Goal: Transaction & Acquisition: Purchase product/service

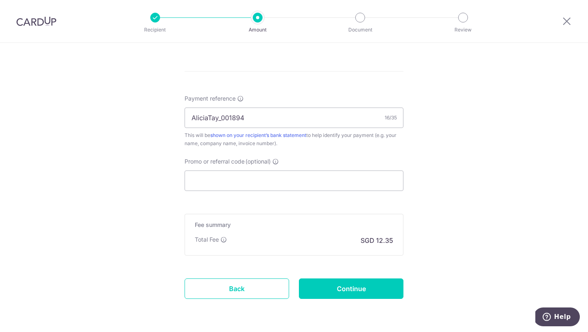
scroll to position [483, 0]
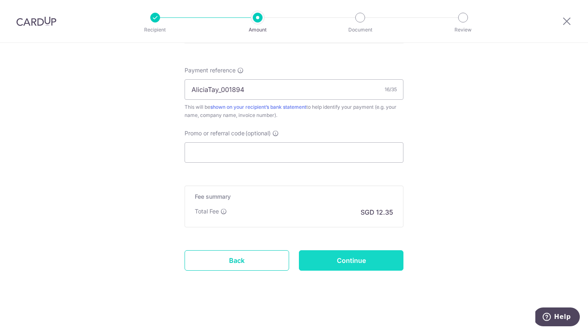
click at [358, 256] on input "Continue" at bounding box center [351, 260] width 105 height 20
type input "Create Schedule"
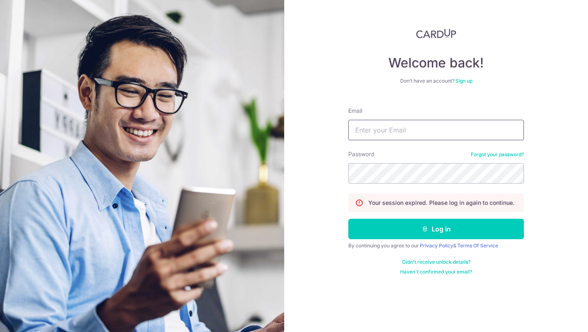
click at [422, 125] on input "Email" at bounding box center [436, 130] width 176 height 20
type input "alicia.tay10@gmail.com"
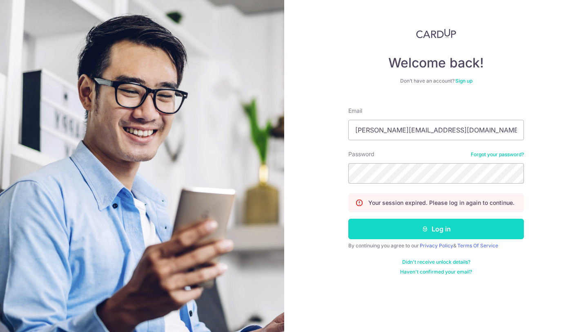
click at [432, 236] on button "Log in" at bounding box center [436, 228] width 176 height 20
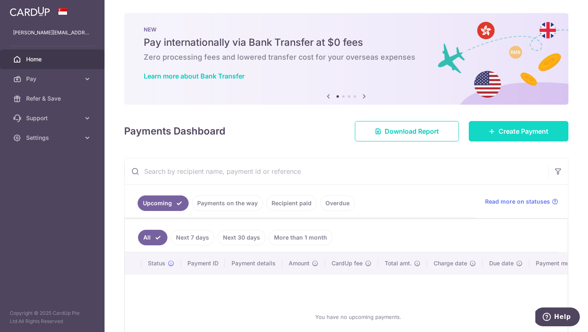
click at [545, 128] on link "Create Payment" at bounding box center [519, 131] width 100 height 20
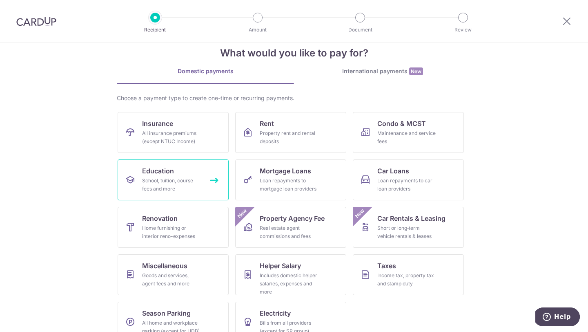
scroll to position [34, 0]
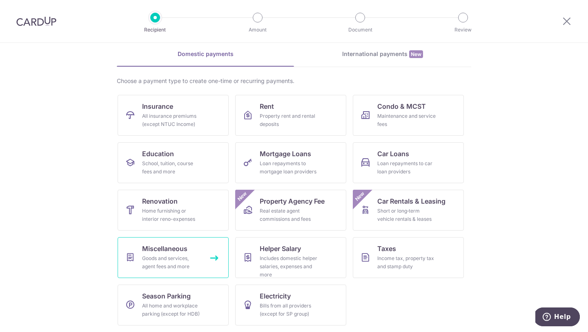
click at [172, 258] on div "Goods and services, agent fees and more" at bounding box center [171, 262] width 59 height 16
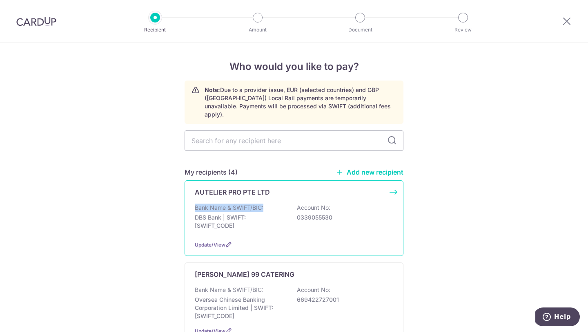
click at [282, 203] on div "Bank Name & SWIFT/BIC: DBS Bank | SWIFT: DBSSSGSGXXX Account No: 0339055530" at bounding box center [294, 218] width 198 height 30
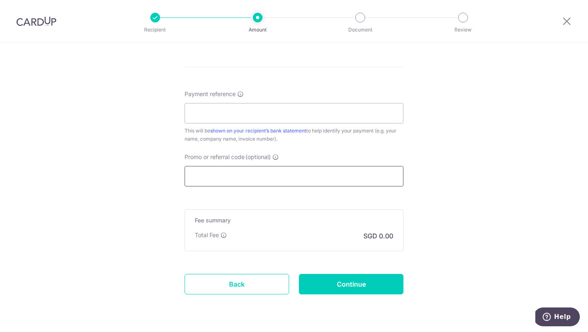
scroll to position [450, 0]
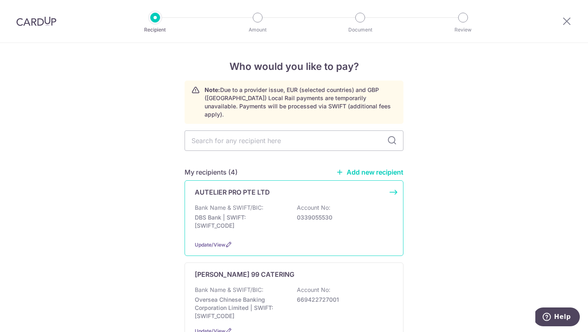
click at [276, 240] on div "Update/View" at bounding box center [294, 244] width 198 height 9
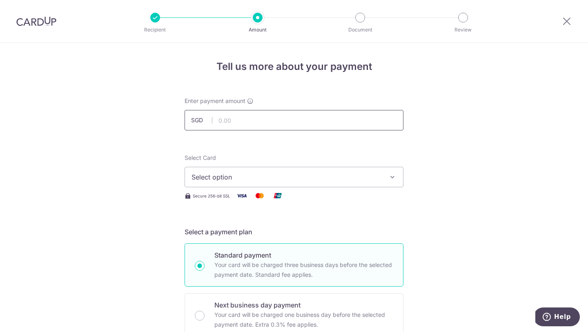
click at [283, 120] on input "text" at bounding box center [294, 120] width 219 height 20
type input "475.00"
click at [365, 169] on button "Select option" at bounding box center [294, 177] width 219 height 20
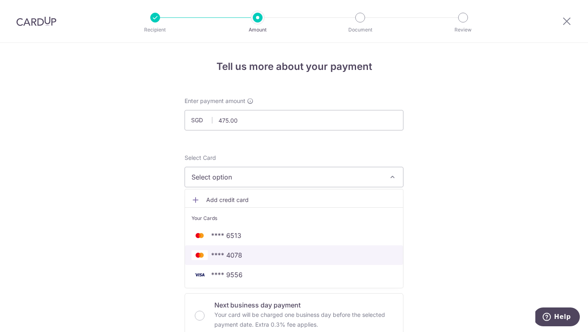
click at [323, 258] on span "**** 4078" at bounding box center [293, 255] width 205 height 10
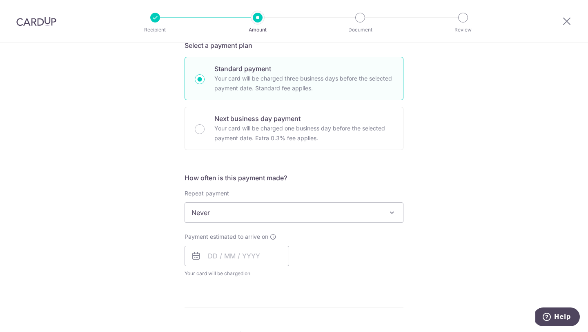
scroll to position [187, 0]
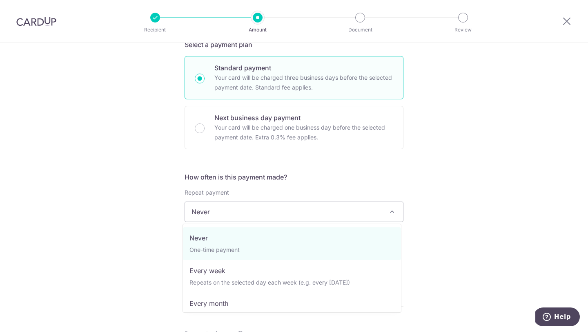
click at [330, 211] on span "Never" at bounding box center [294, 212] width 218 height 20
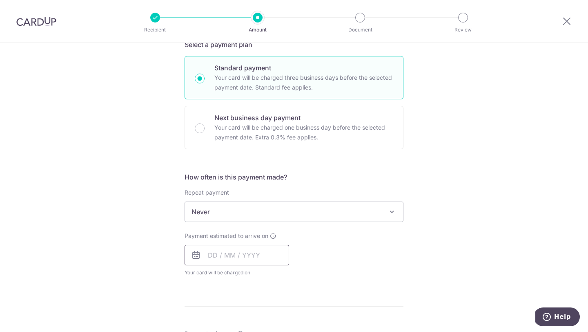
click at [260, 256] on input "text" at bounding box center [237, 255] width 105 height 20
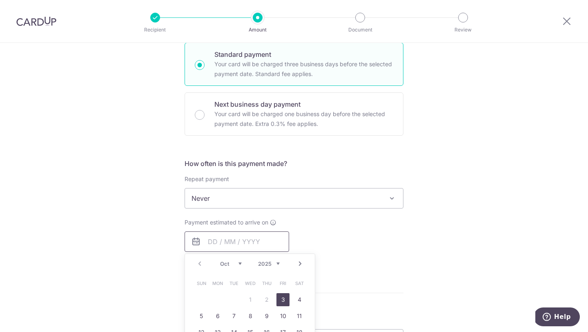
scroll to position [236, 0]
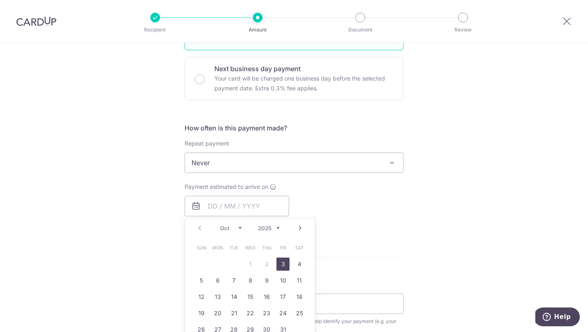
click at [279, 265] on link "3" at bounding box center [282, 263] width 13 height 13
type input "[DATE]"
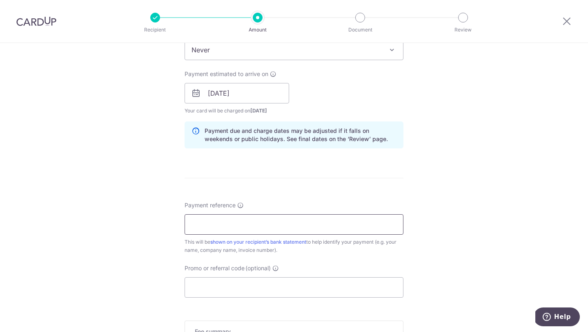
scroll to position [349, 0]
click at [323, 225] on input "Payment reference" at bounding box center [294, 223] width 219 height 20
drag, startPoint x: 253, startPoint y: 224, endPoint x: 217, endPoint y: 223, distance: 36.3
click at [217, 223] on input "AliciaTay001742" at bounding box center [294, 223] width 219 height 20
paste input "894"
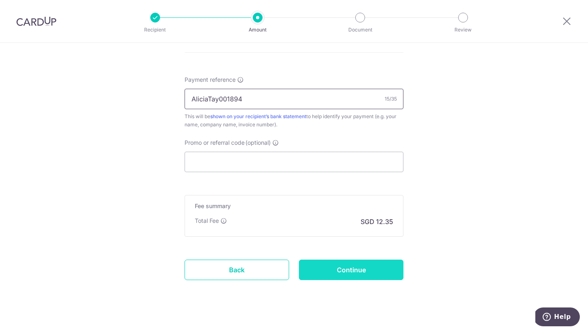
scroll to position [481, 0]
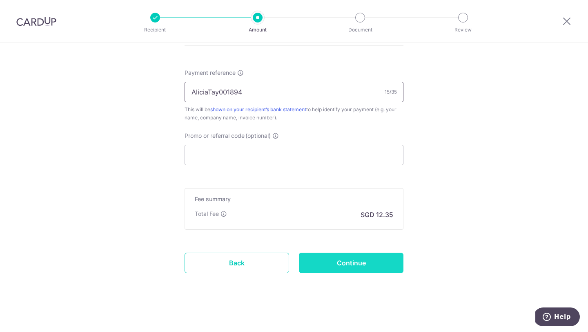
type input "AliciaTay001894"
click at [354, 261] on input "Continue" at bounding box center [351, 262] width 105 height 20
type input "Create Schedule"
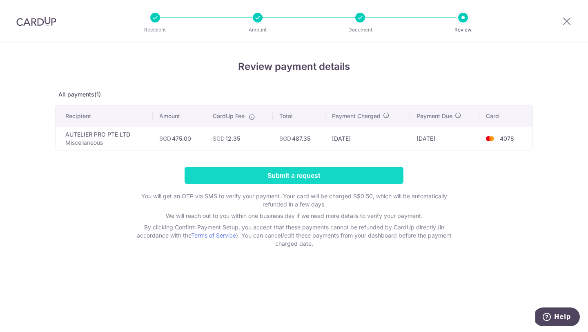
click at [267, 174] on input "Submit a request" at bounding box center [294, 175] width 219 height 17
